Goal: Find specific page/section: Find specific page/section

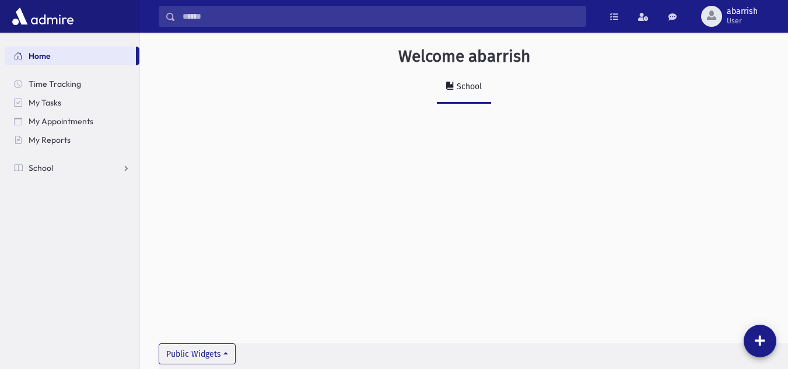
click at [476, 88] on div "School" at bounding box center [468, 87] width 27 height 10
click at [43, 166] on span "School" at bounding box center [41, 168] width 25 height 11
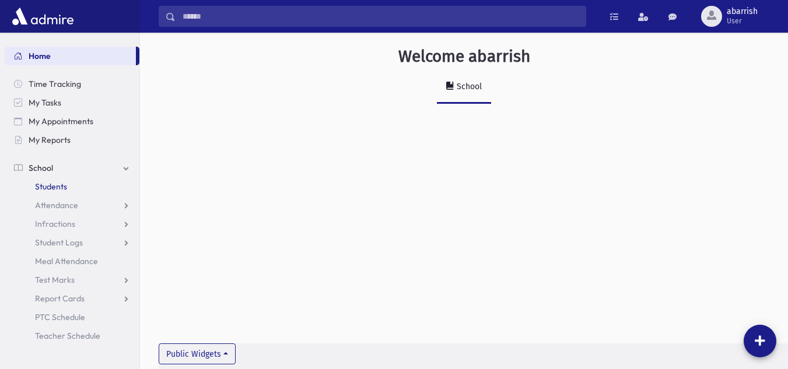
click at [49, 189] on span "Students" at bounding box center [51, 186] width 32 height 11
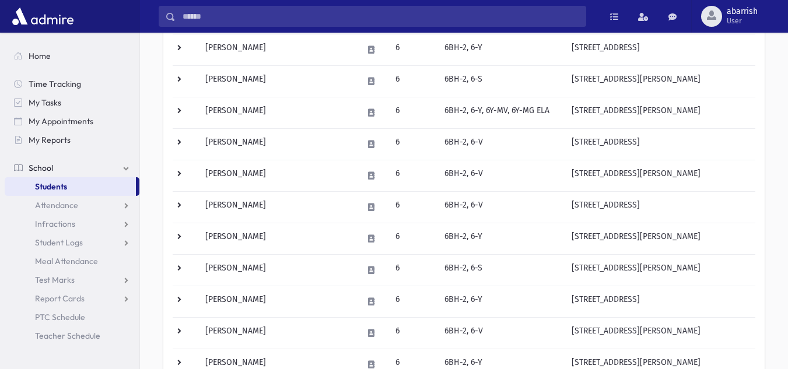
scroll to position [748, 0]
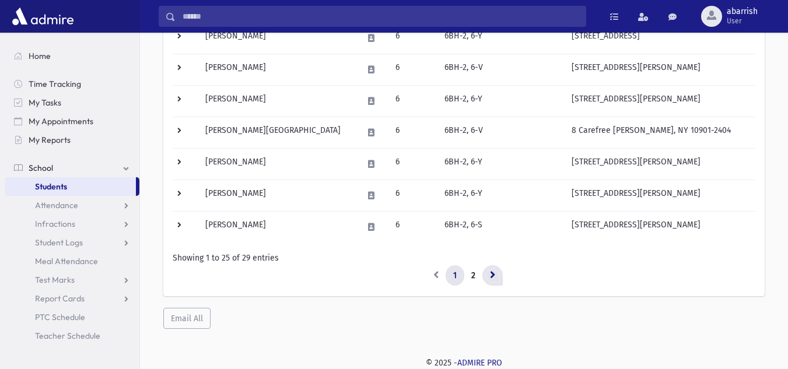
click at [490, 278] on icon at bounding box center [492, 275] width 5 height 8
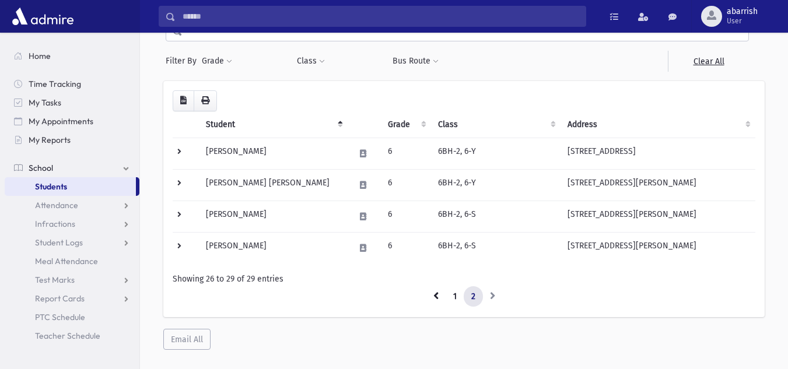
scroll to position [64, 0]
click at [438, 296] on icon at bounding box center [436, 297] width 5 height 8
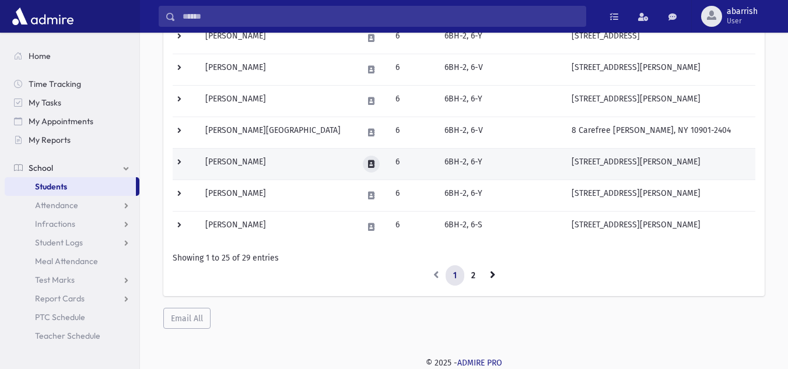
click at [368, 167] on icon at bounding box center [371, 164] width 6 height 8
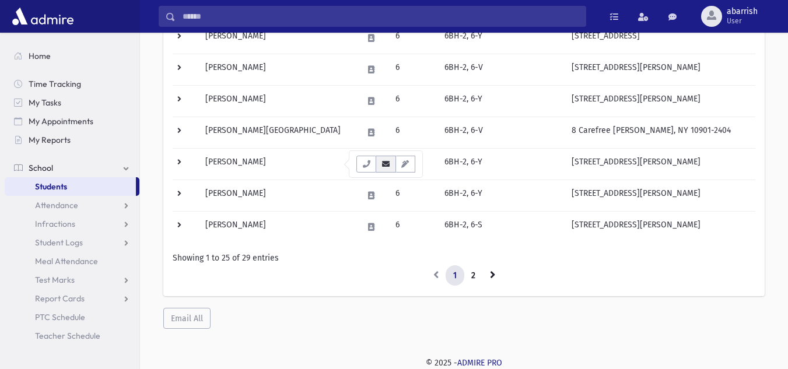
click at [390, 167] on icon "button" at bounding box center [385, 164] width 9 height 8
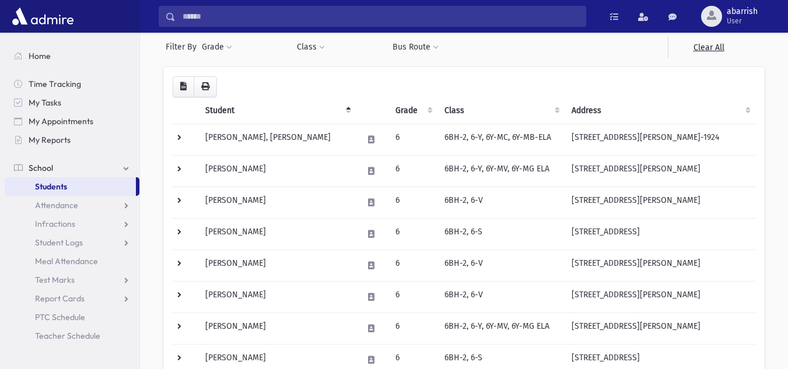
scroll to position [64, 0]
